Goal: Use online tool/utility: Utilize a website feature to perform a specific function

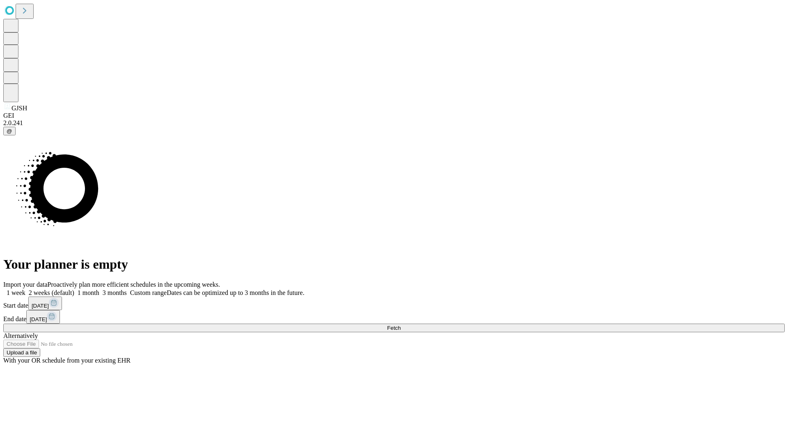
click at [401, 325] on span "Fetch" at bounding box center [394, 328] width 14 height 6
